Goal: Information Seeking & Learning: Learn about a topic

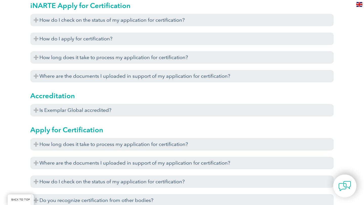
scroll to position [172, 0]
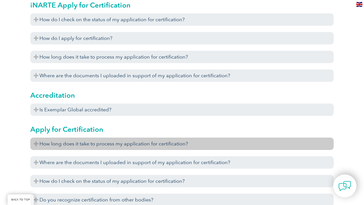
click at [51, 141] on h3 "How long does it take to process my application for certification?" at bounding box center [181, 144] width 303 height 12
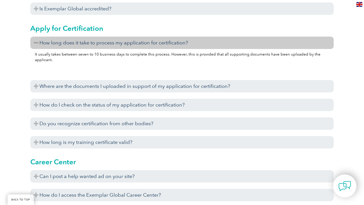
scroll to position [283, 0]
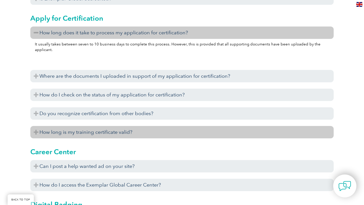
click at [53, 135] on h3 "How long is my training certificate valid?" at bounding box center [181, 132] width 303 height 12
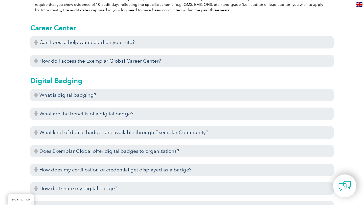
scroll to position [455, 0]
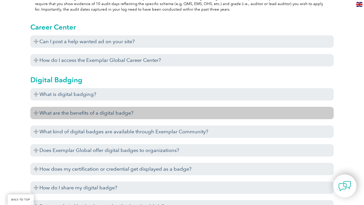
click at [37, 112] on h3 "What are the benefits of a digital badge?" at bounding box center [181, 113] width 303 height 12
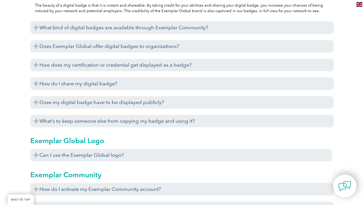
scroll to position [597, 0]
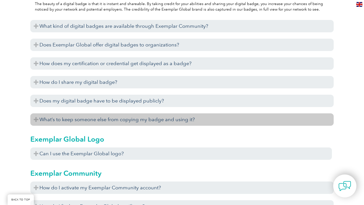
click at [37, 118] on h3 "What’s to keep someone else from copying my badge and using it?" at bounding box center [181, 119] width 303 height 12
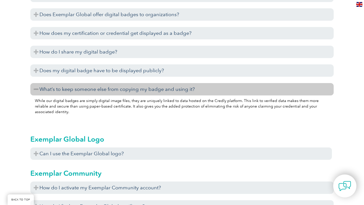
scroll to position [637, 0]
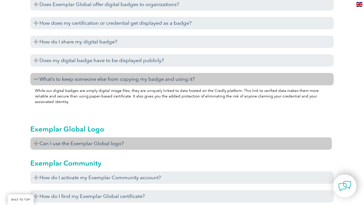
click at [37, 143] on h3 "Can I use the Exemplar Global logo?" at bounding box center [181, 144] width 302 height 12
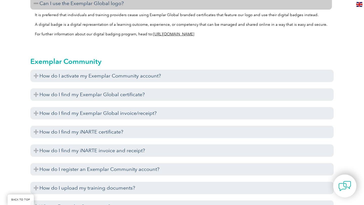
scroll to position [779, 0]
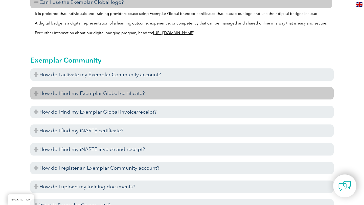
click at [37, 93] on h3 "How do I find my Exemplar Global certificate?" at bounding box center [181, 93] width 303 height 12
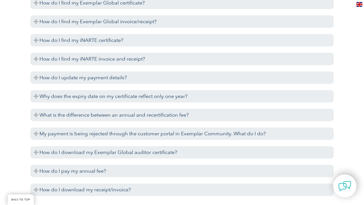
scroll to position [1416, 0]
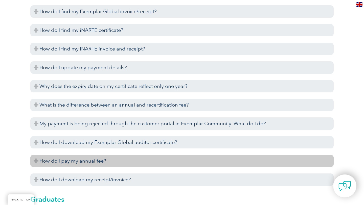
click at [96, 163] on h3 "How do I pay my annual fee?" at bounding box center [181, 161] width 303 height 12
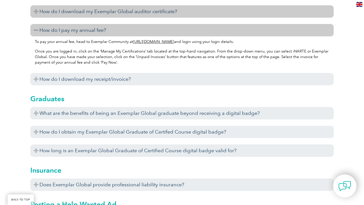
scroll to position [1547, 0]
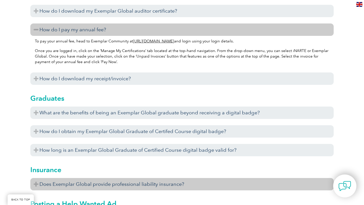
click at [130, 184] on h3 "Does Exemplar Global provide professional liability insurance?" at bounding box center [181, 184] width 303 height 12
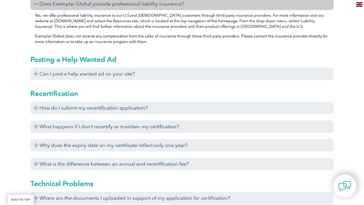
scroll to position [1729, 0]
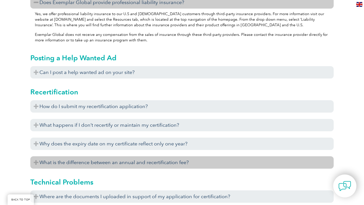
click at [82, 164] on h3 "What is the difference between an annual and recertification fee?" at bounding box center [181, 162] width 303 height 12
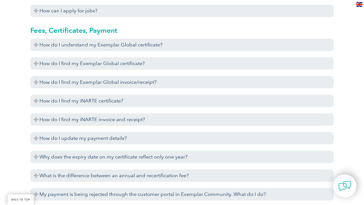
scroll to position [1335, 0]
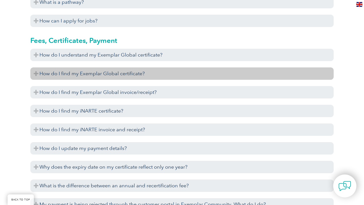
click at [44, 74] on h3 "How do I find my Exemplar Global certificate?" at bounding box center [181, 73] width 303 height 12
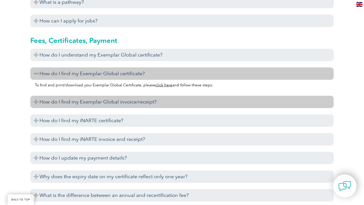
click at [50, 103] on h3 "How do I find my Exemplar Global invoice/receipt?" at bounding box center [181, 102] width 303 height 12
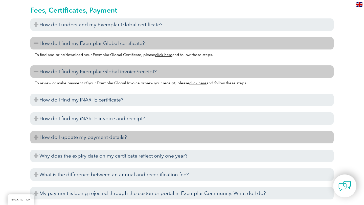
scroll to position [1375, 0]
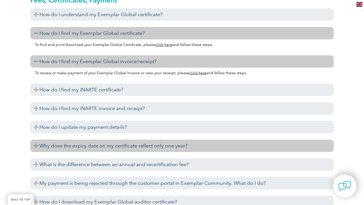
click at [89, 145] on h3 "Why does the expiry date on my certificate reflect only one year?" at bounding box center [181, 146] width 303 height 12
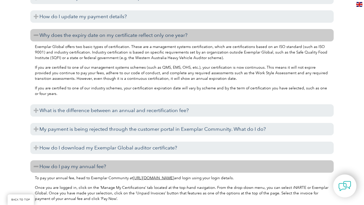
scroll to position [1486, 0]
